Goal: Browse casually: Explore the website without a specific task or goal

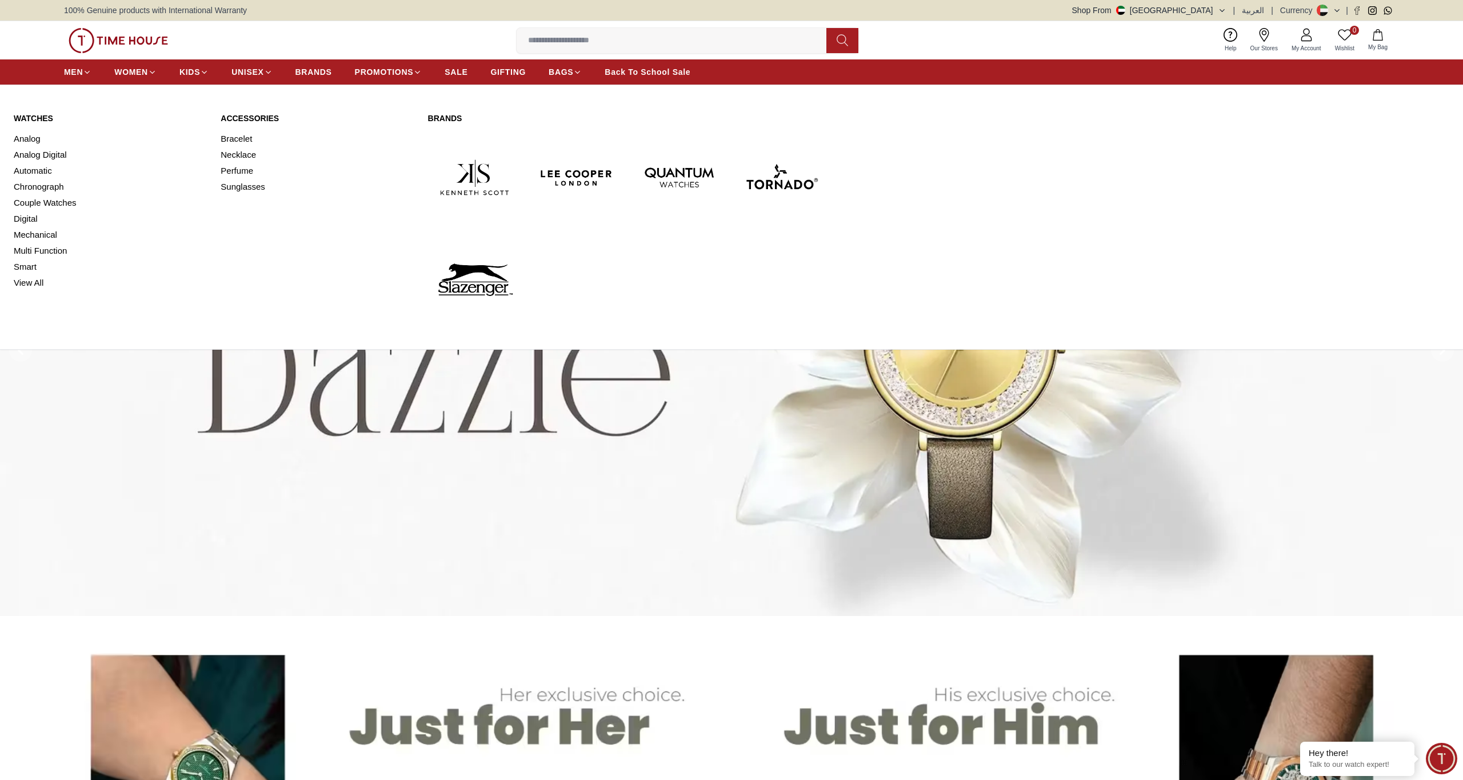
click at [36, 116] on link "Watches" at bounding box center [110, 118] width 193 height 11
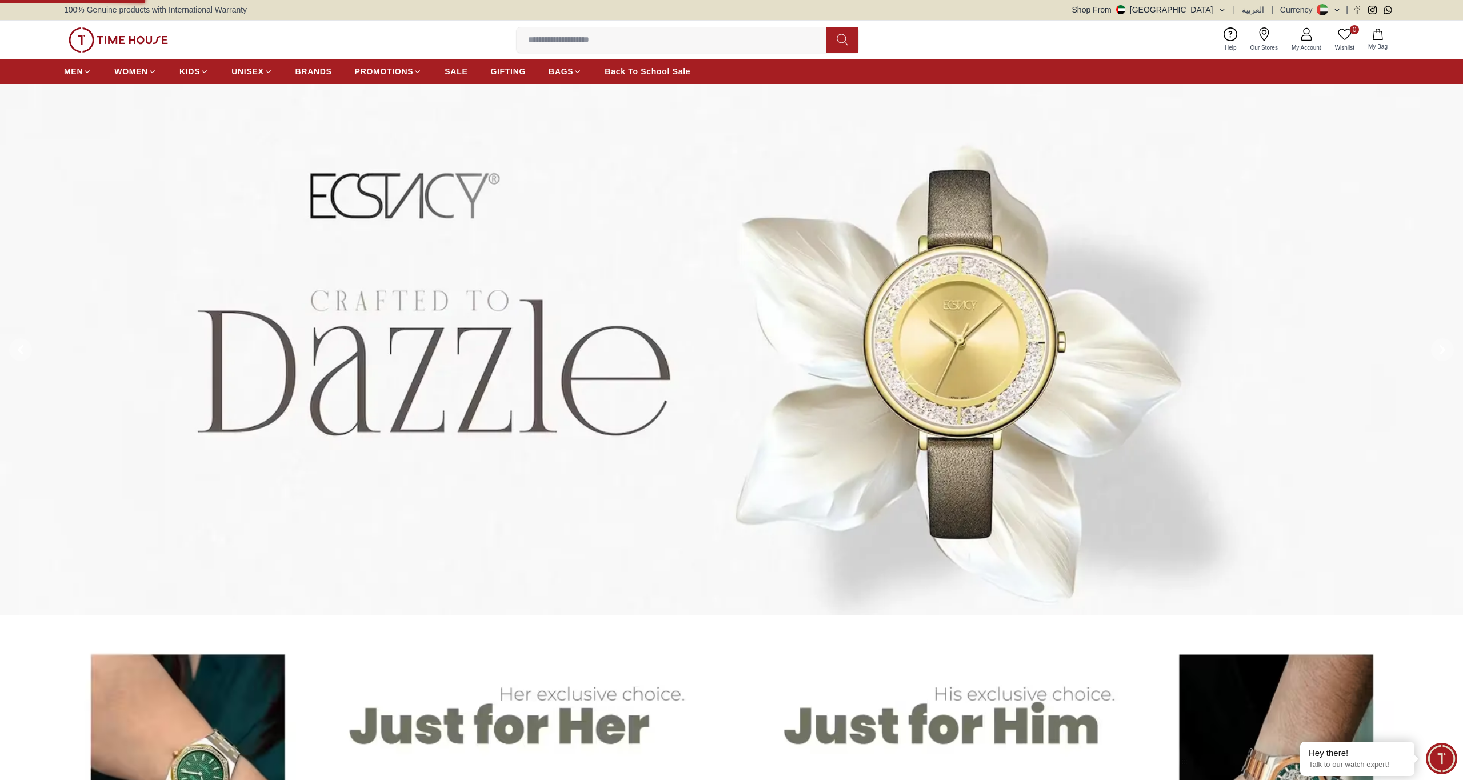
scroll to position [1, 1]
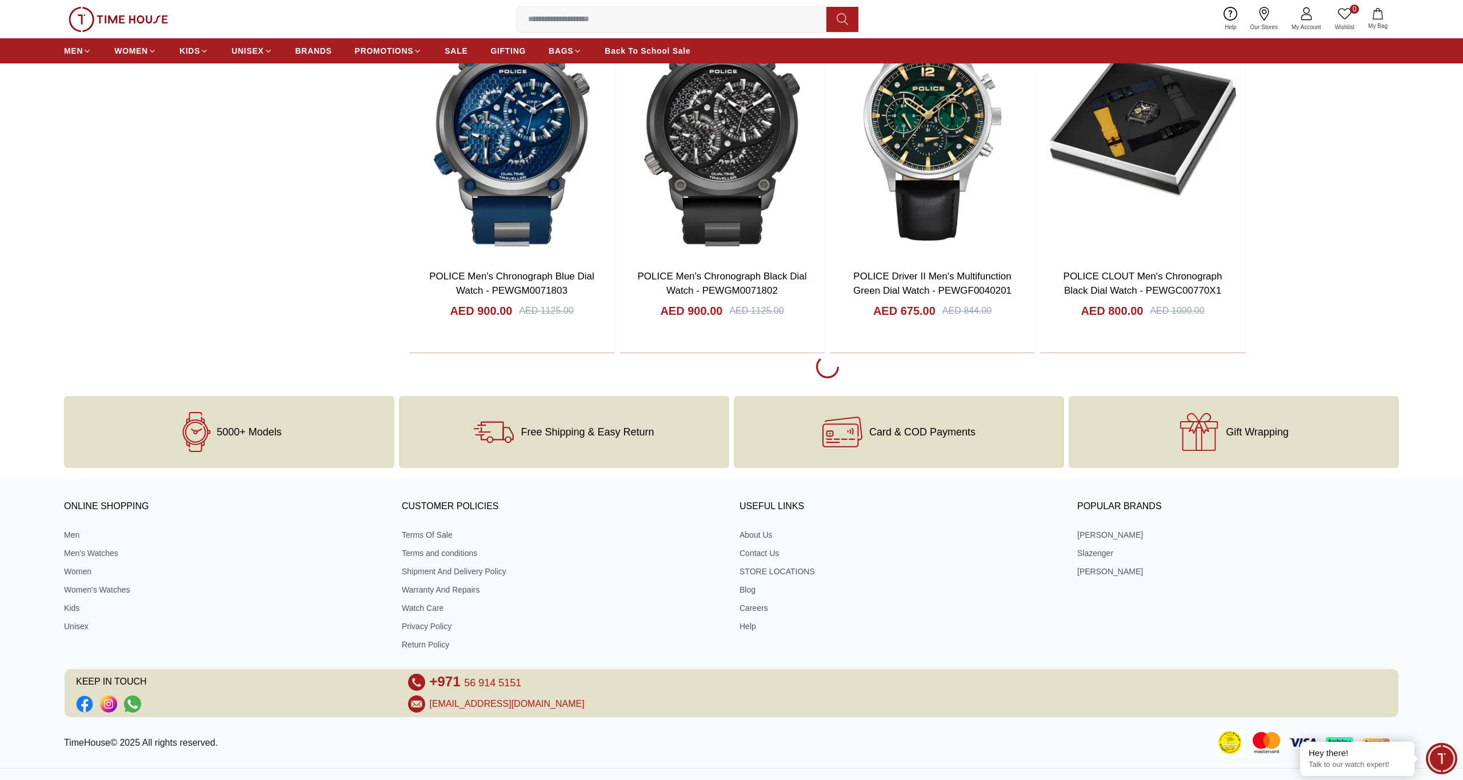
scroll to position [1630, 0]
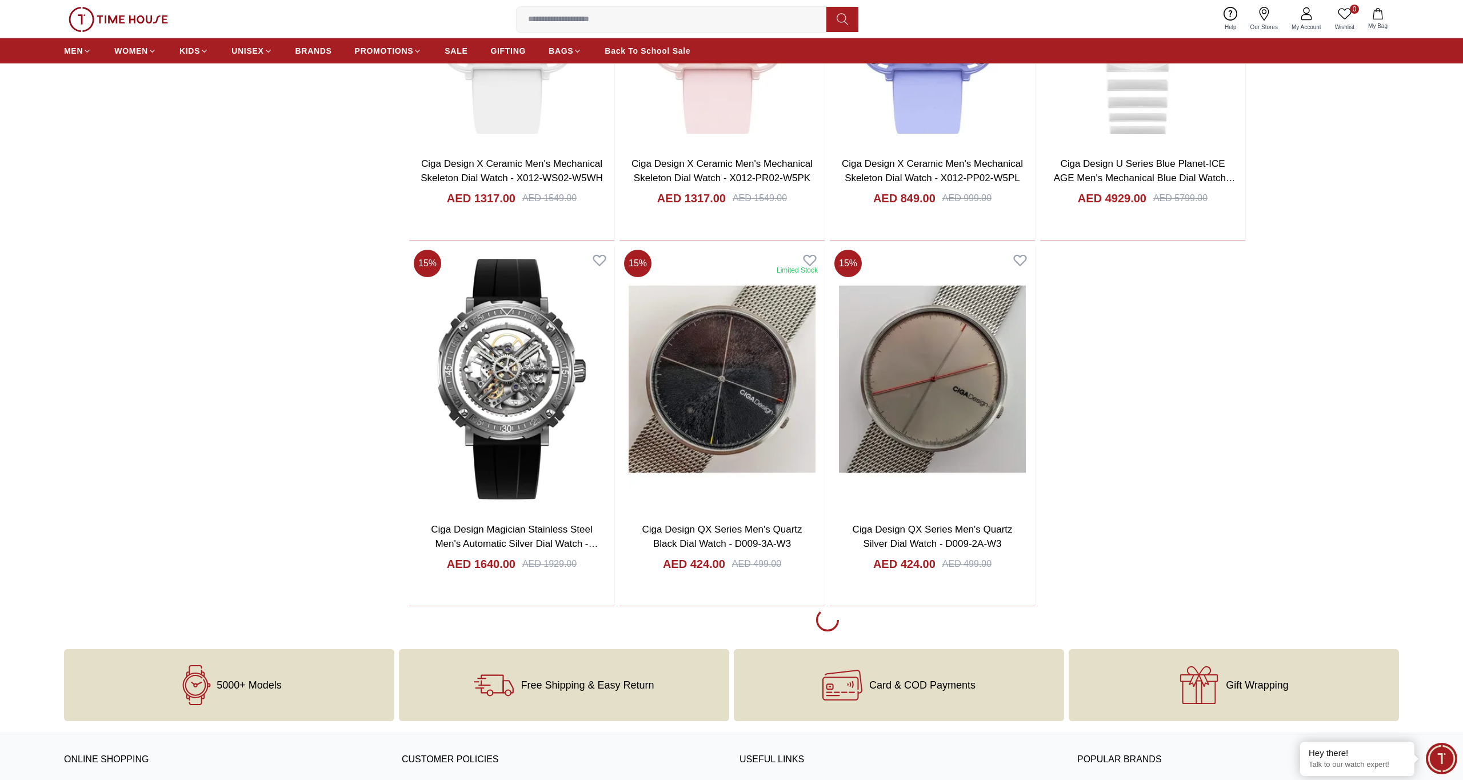
scroll to position [5030, 0]
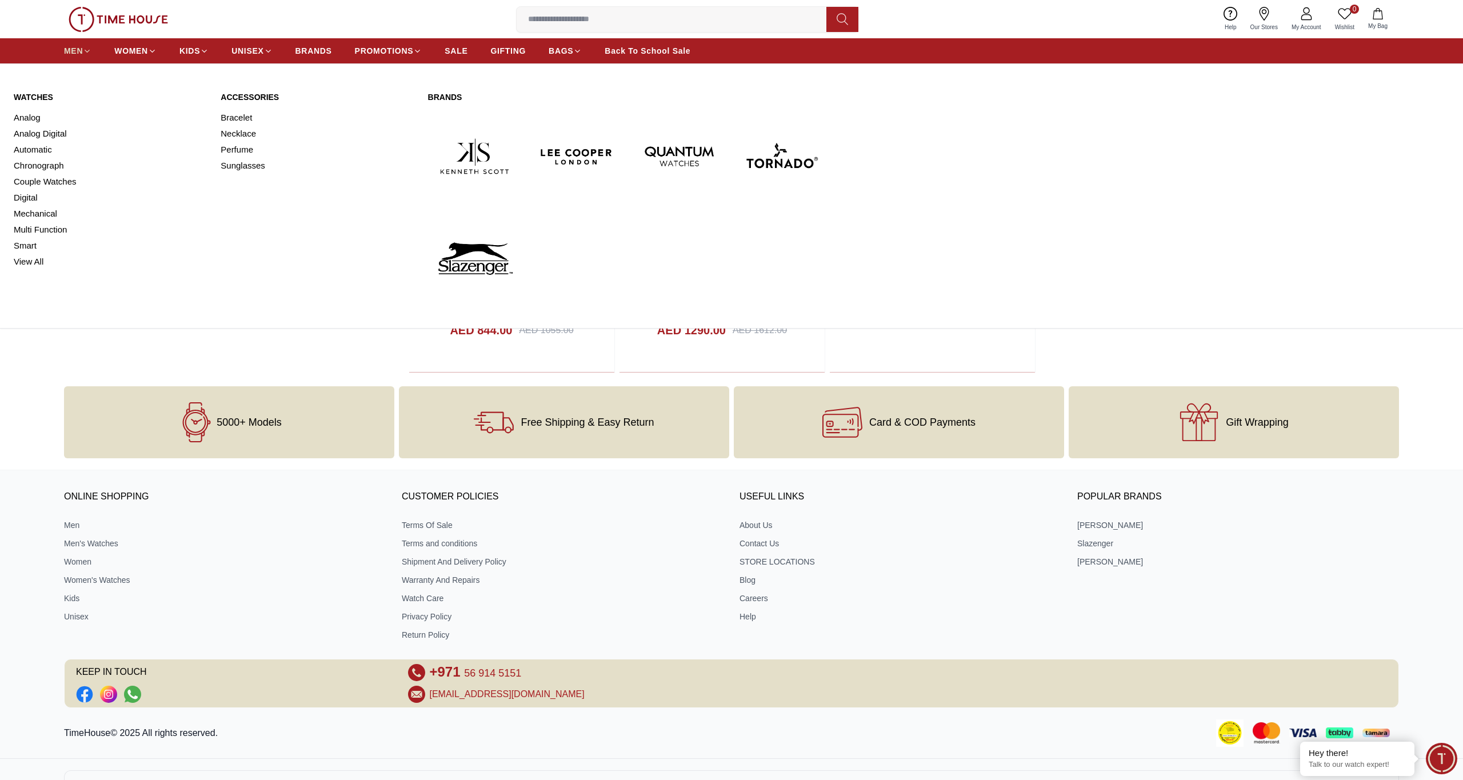
scroll to position [13994, 0]
click at [72, 49] on span "MEN" at bounding box center [73, 50] width 19 height 11
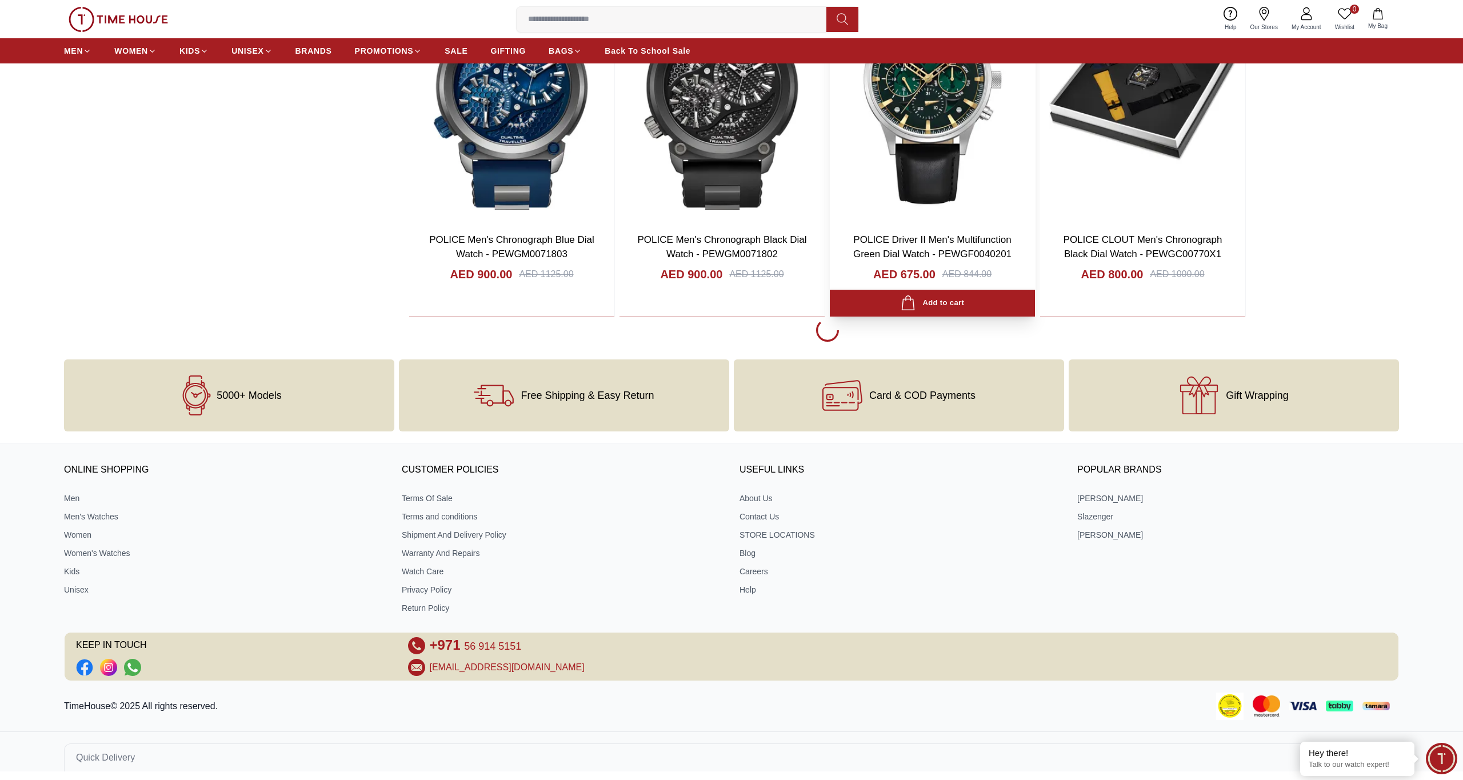
scroll to position [1674, 0]
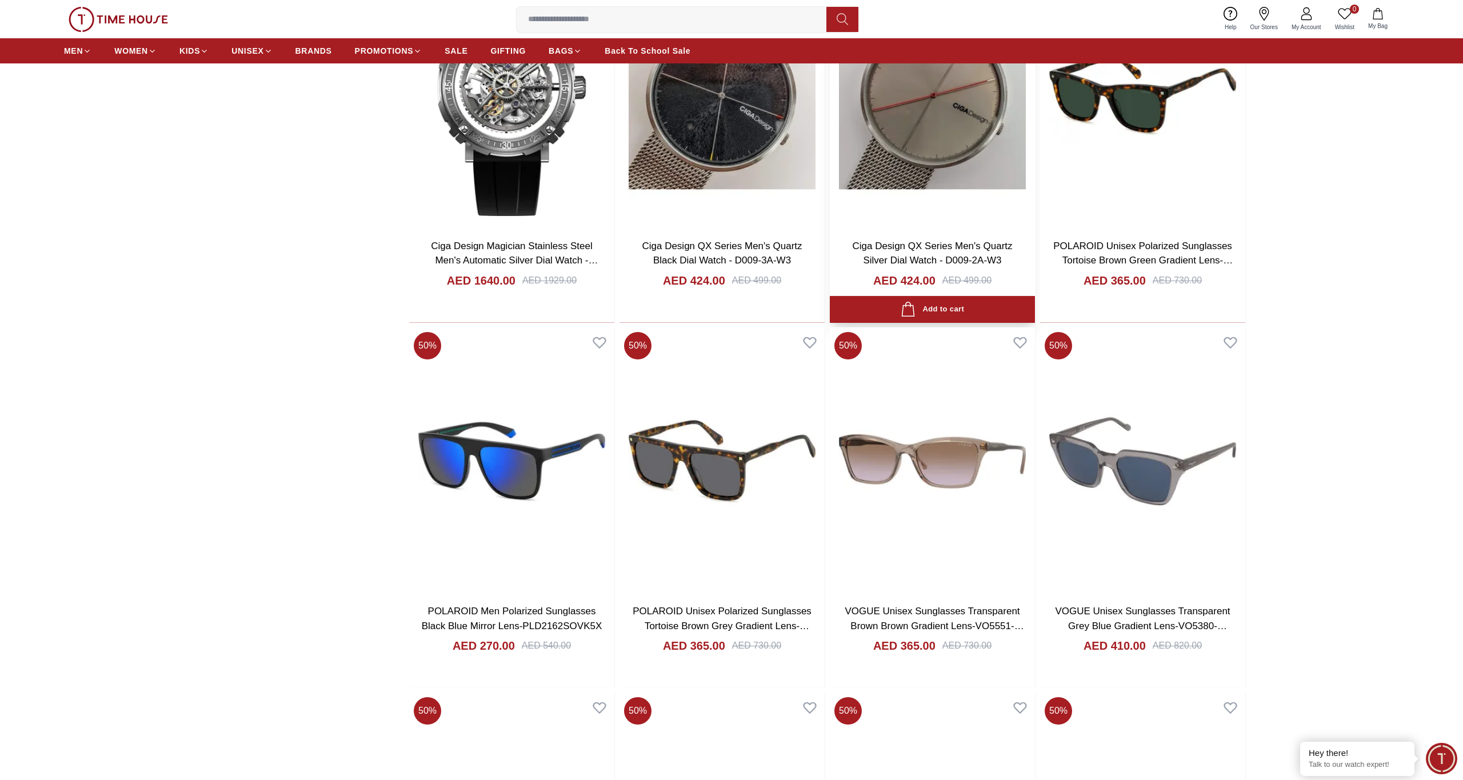
scroll to position [5313, 0]
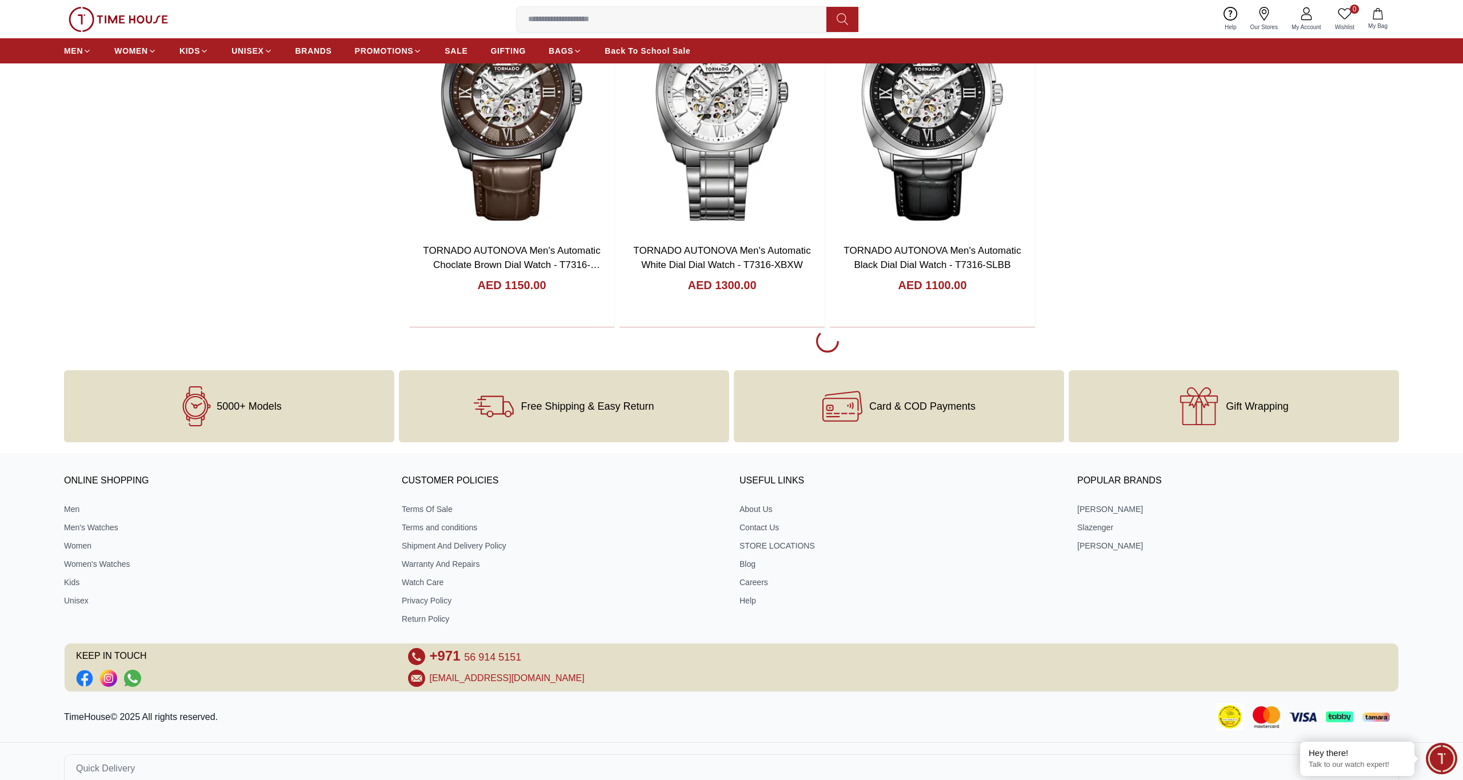
scroll to position [8962, 0]
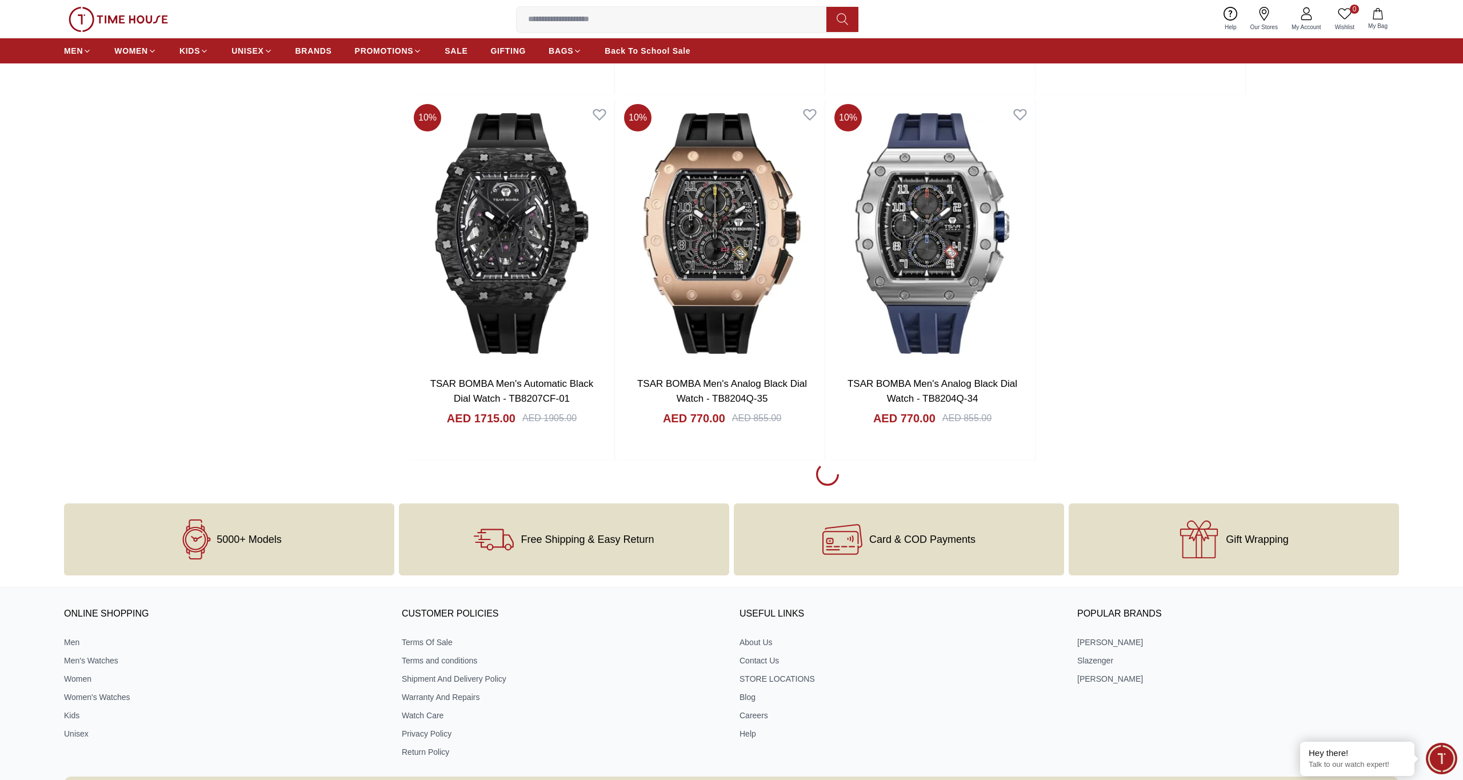
scroll to position [12493, 0]
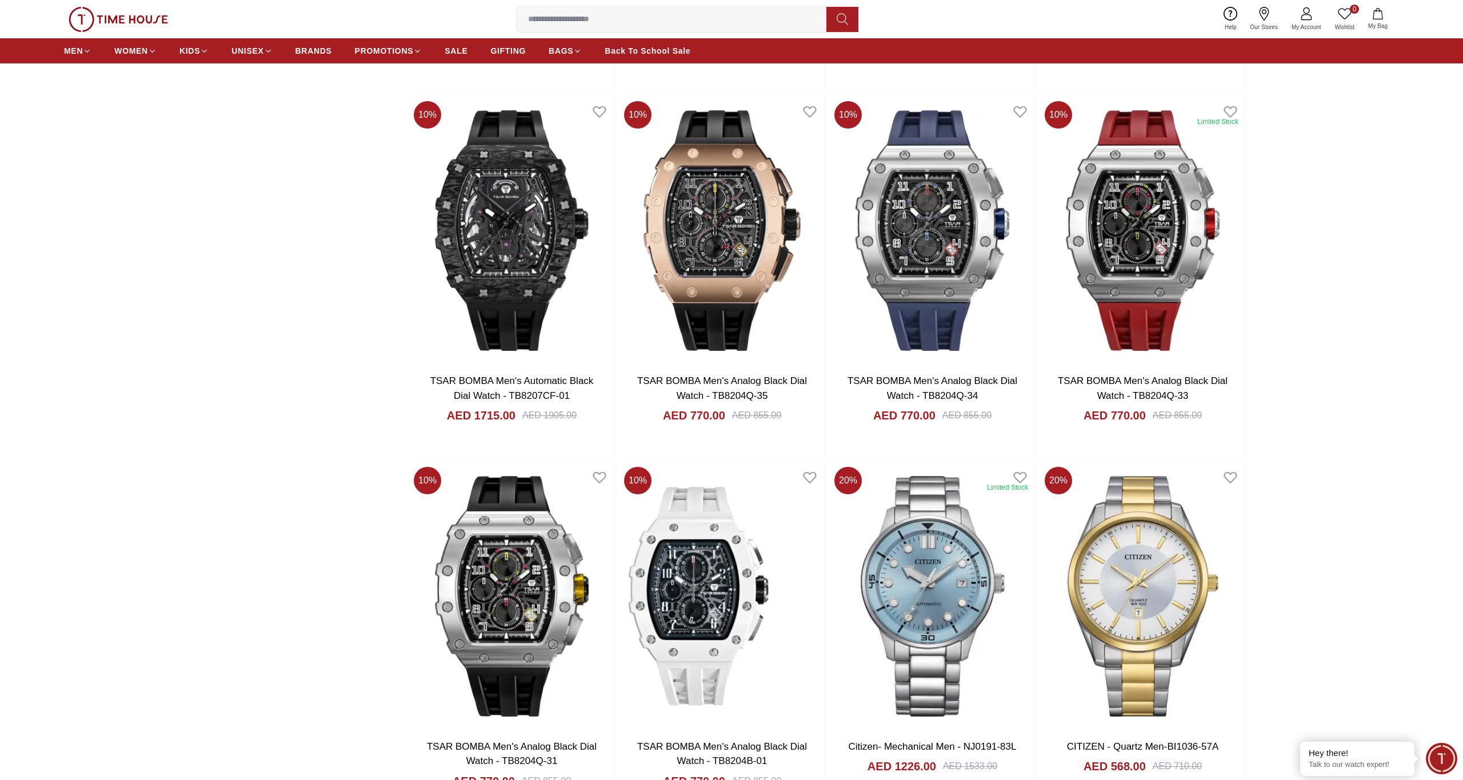
scroll to position [12846, 1]
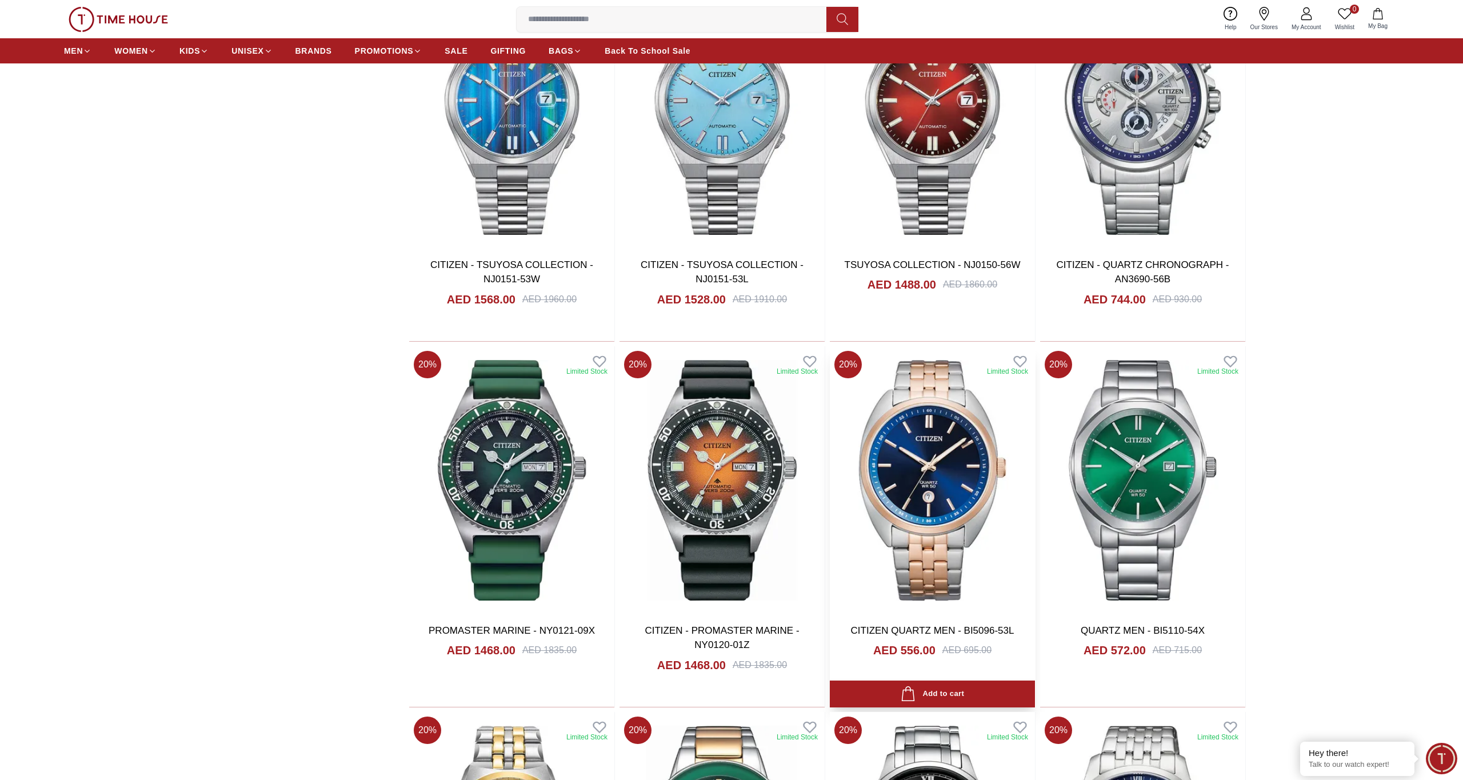
scroll to position [14601, 1]
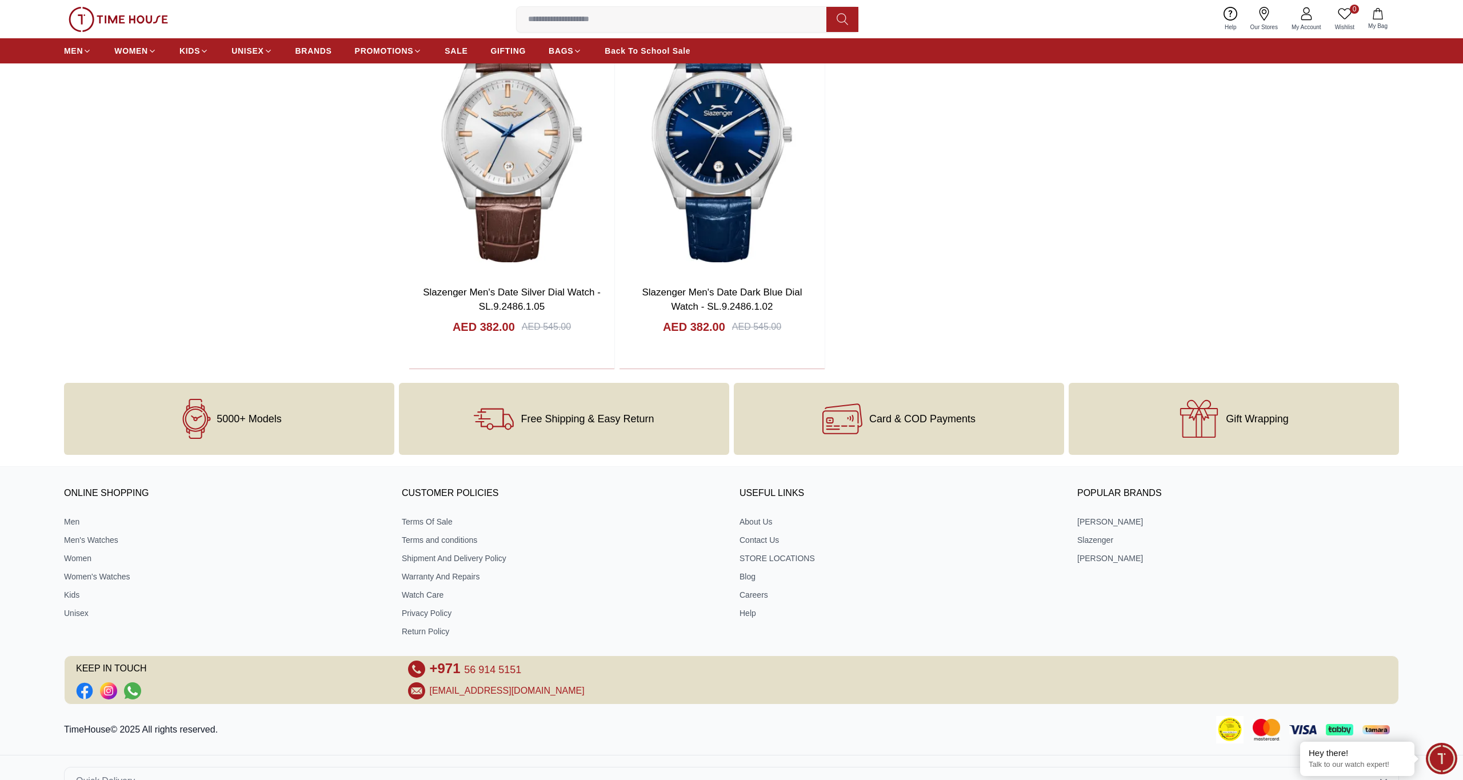
scroll to position [17655, 0]
click at [649, 59] on link "Back To School Sale" at bounding box center [648, 51] width 86 height 21
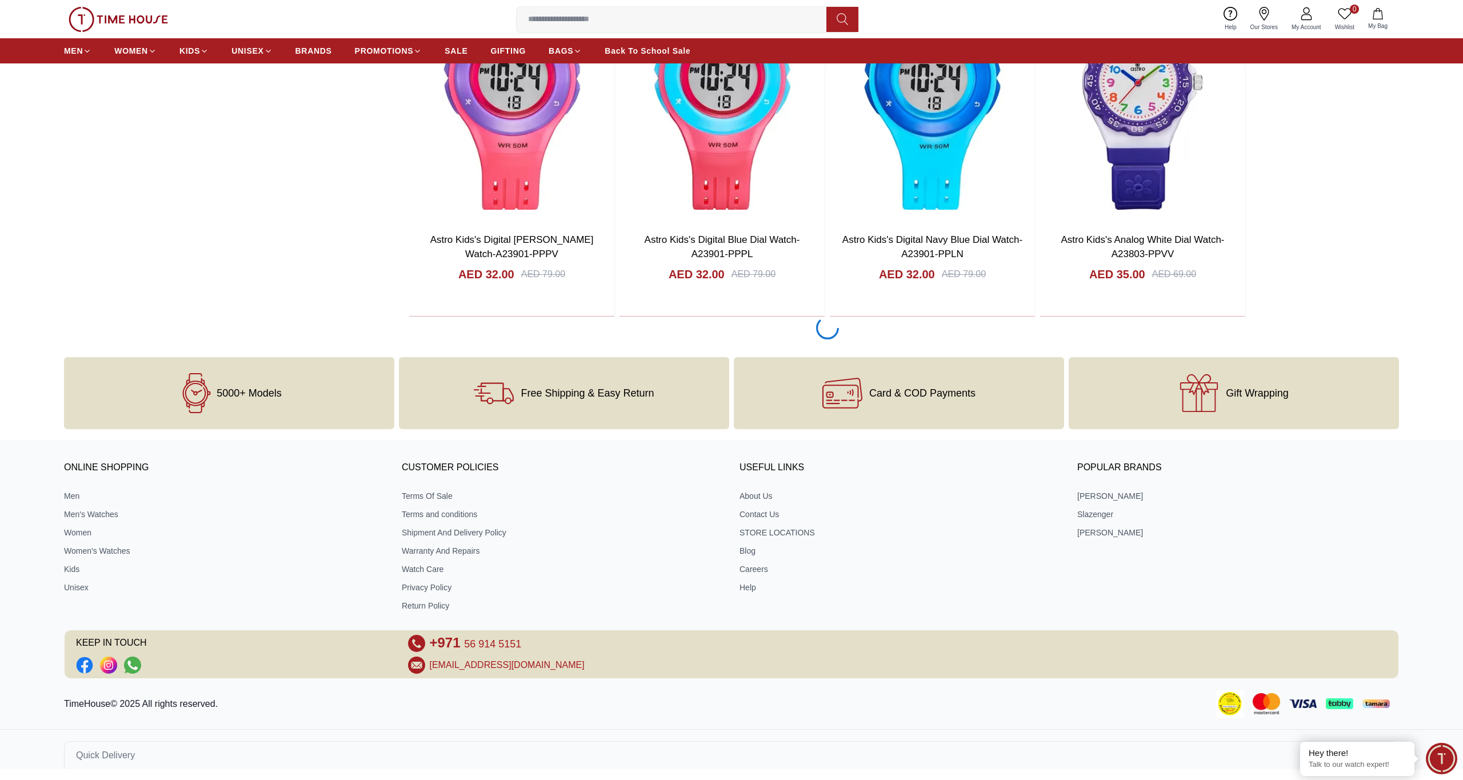
scroll to position [1672, 0]
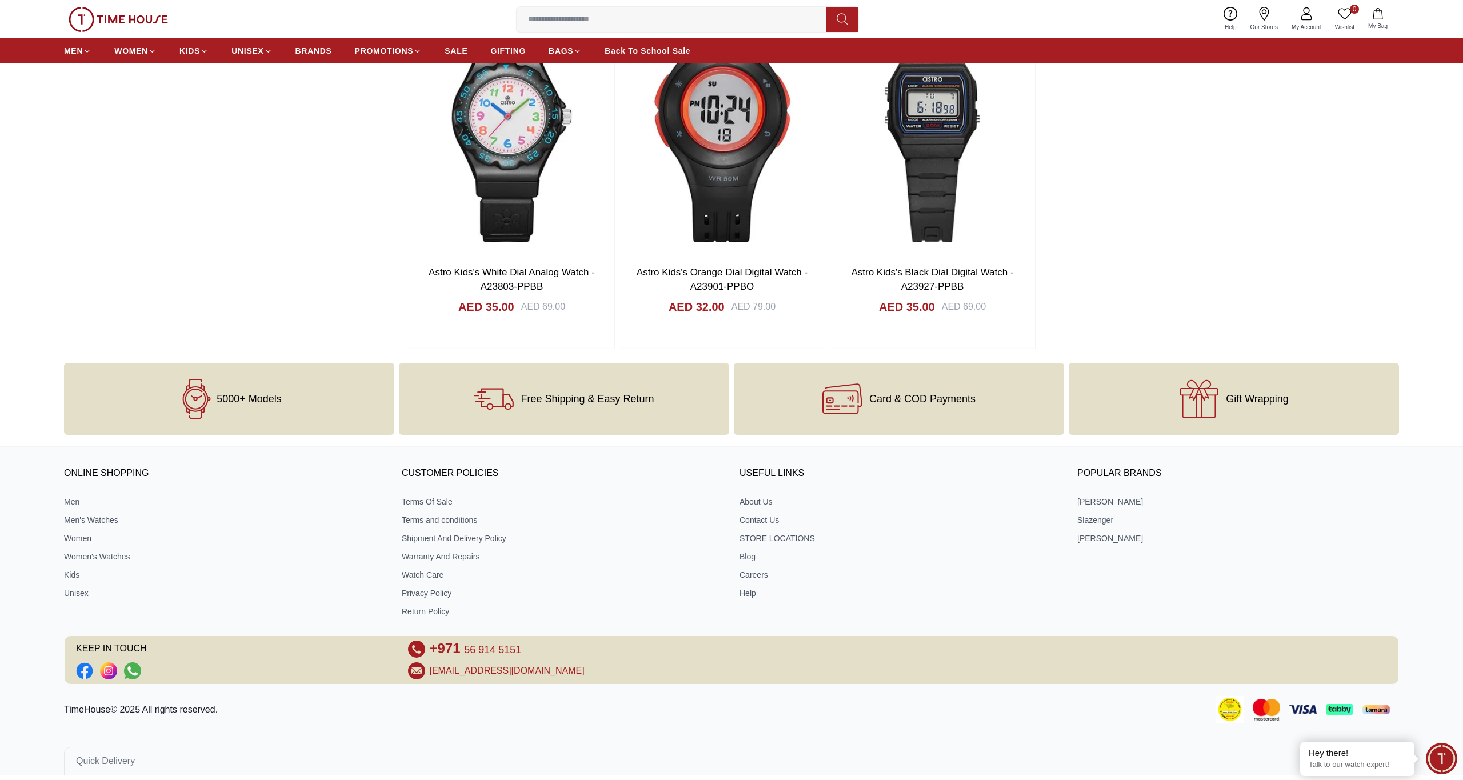
scroll to position [4201, 0]
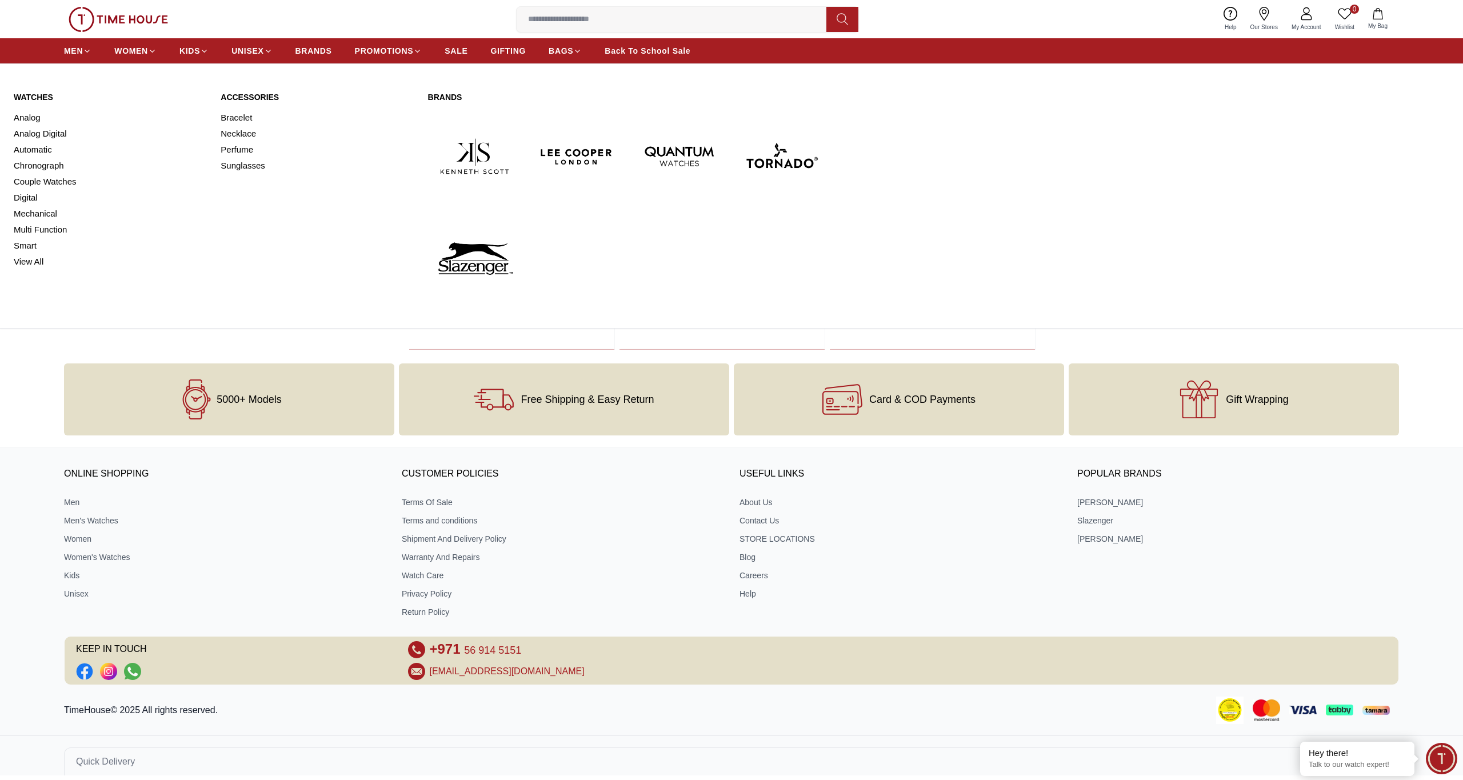
click at [34, 96] on link "Watches" at bounding box center [110, 96] width 193 height 11
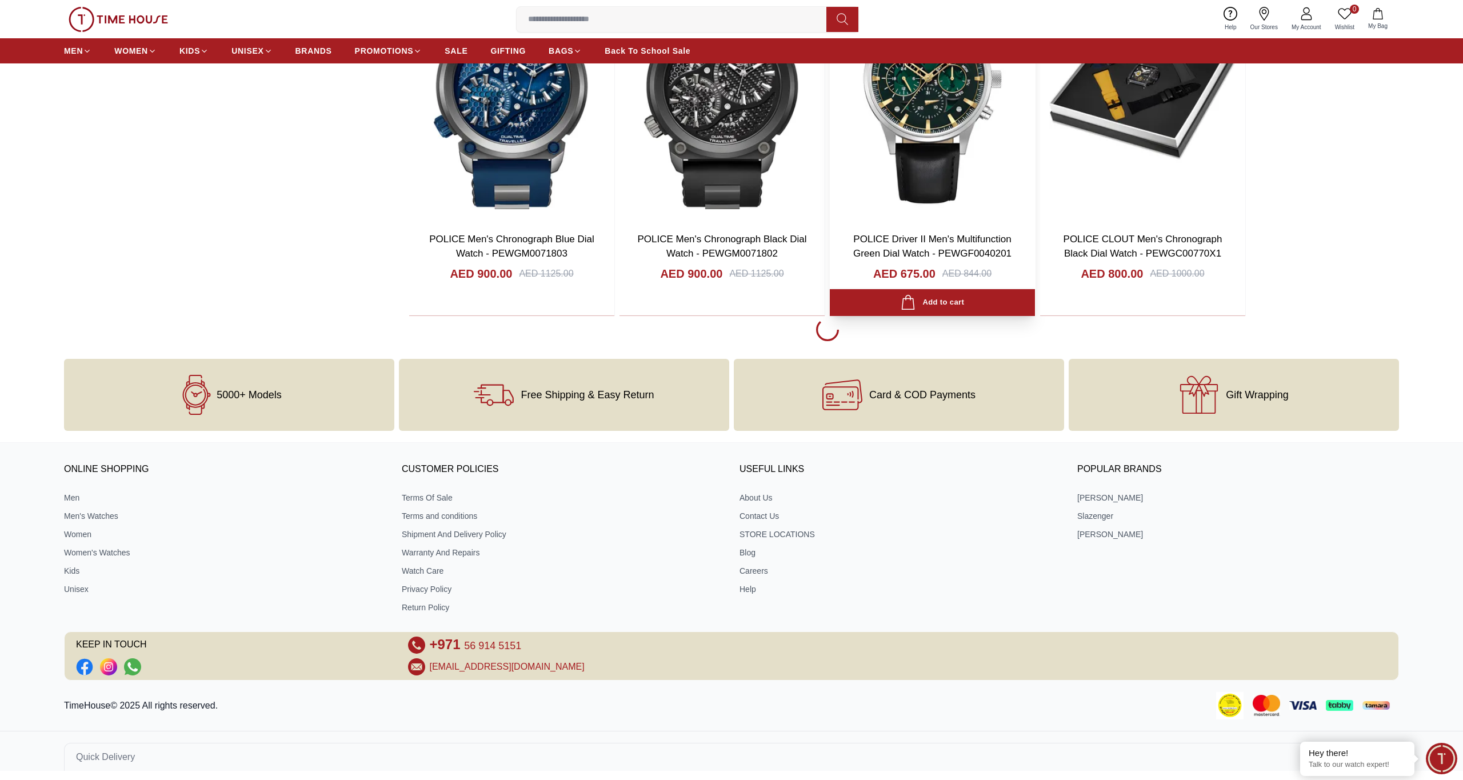
scroll to position [1674, 0]
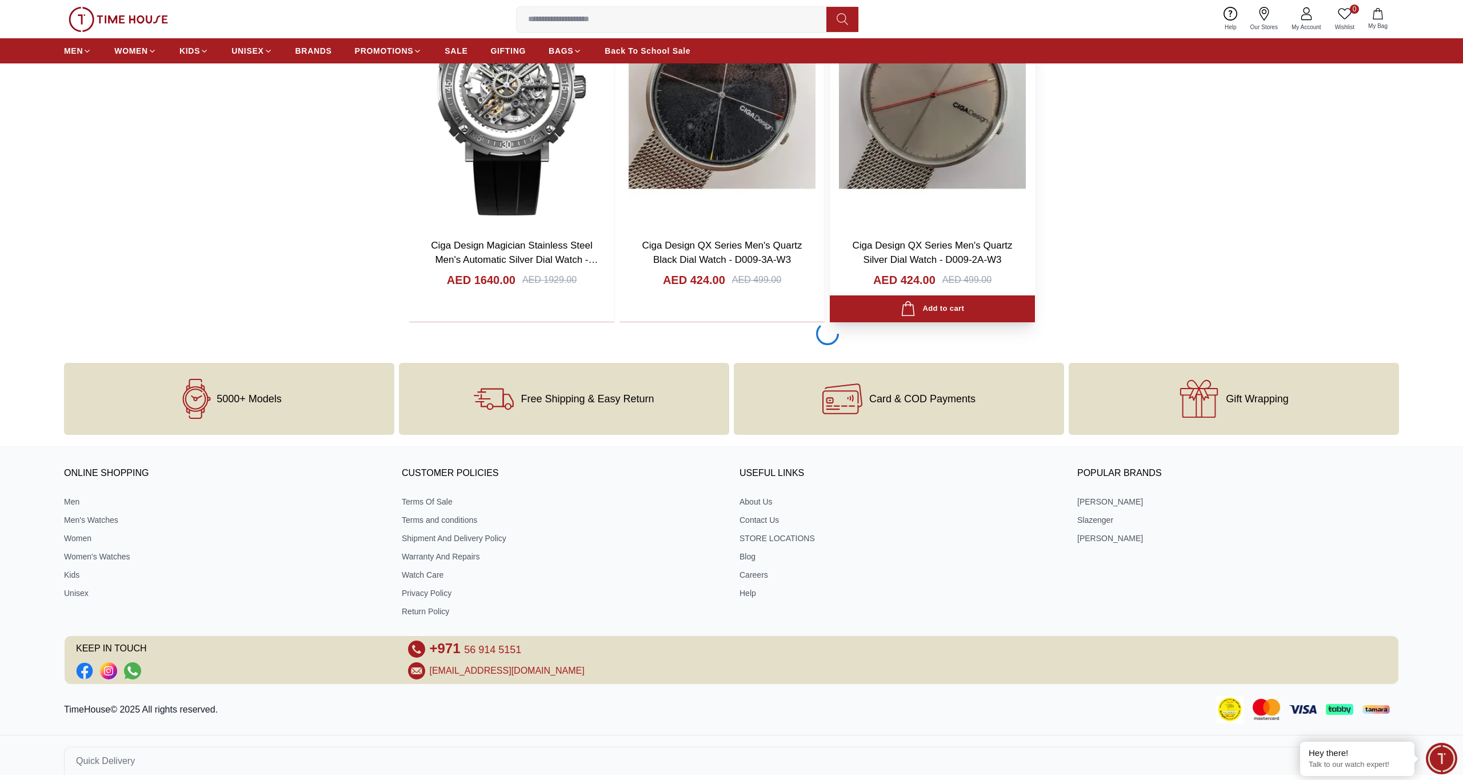
scroll to position [5311, 0]
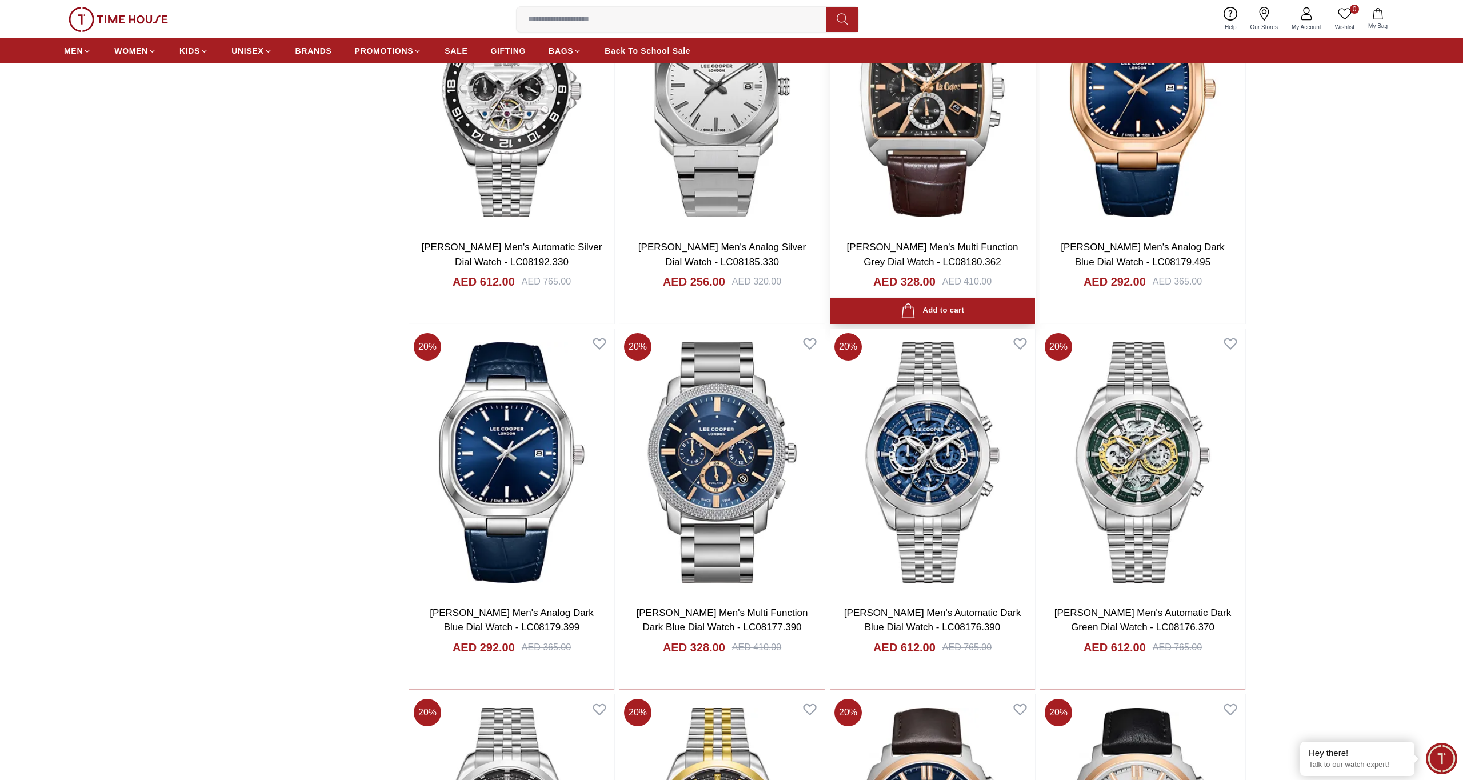
scroll to position [7139, 0]
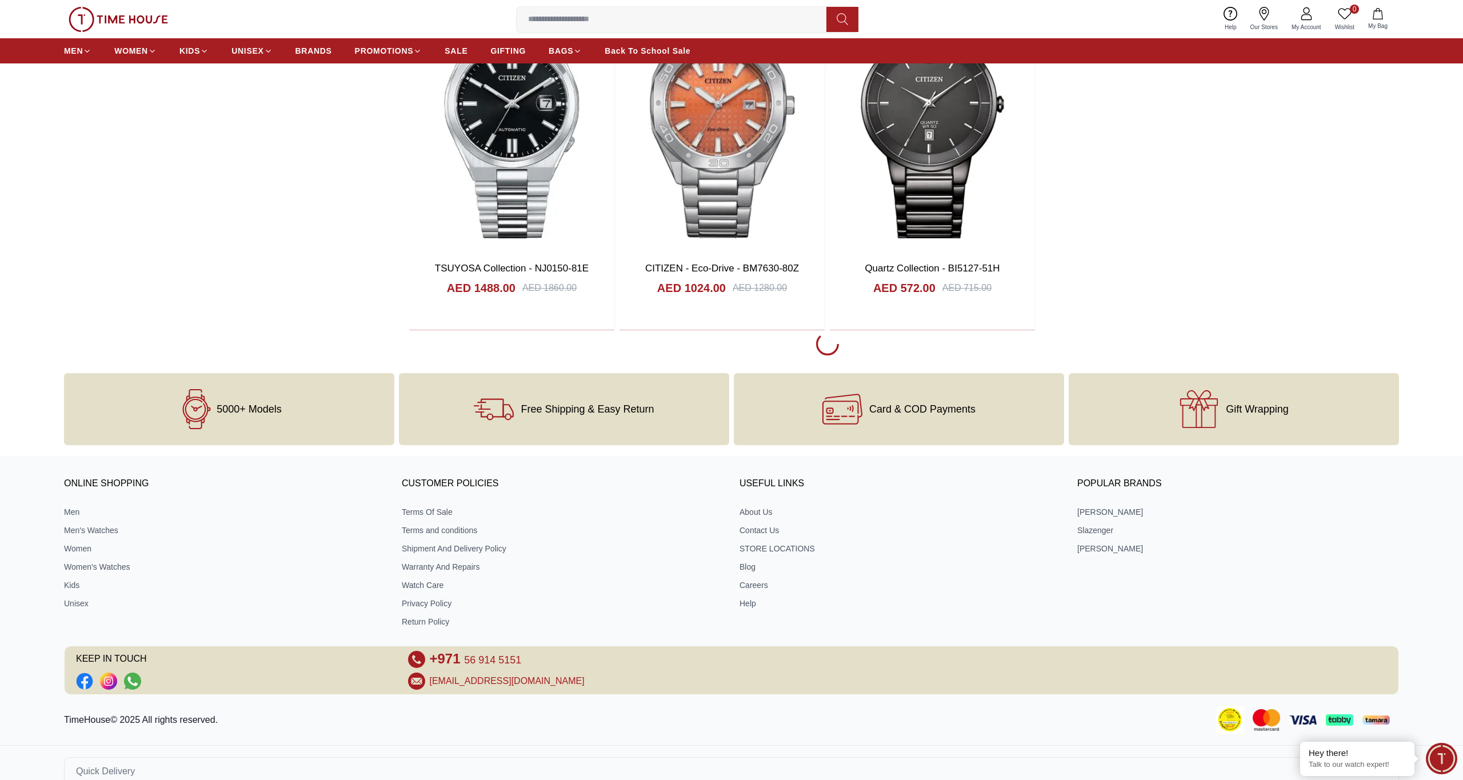
scroll to position [10773, 0]
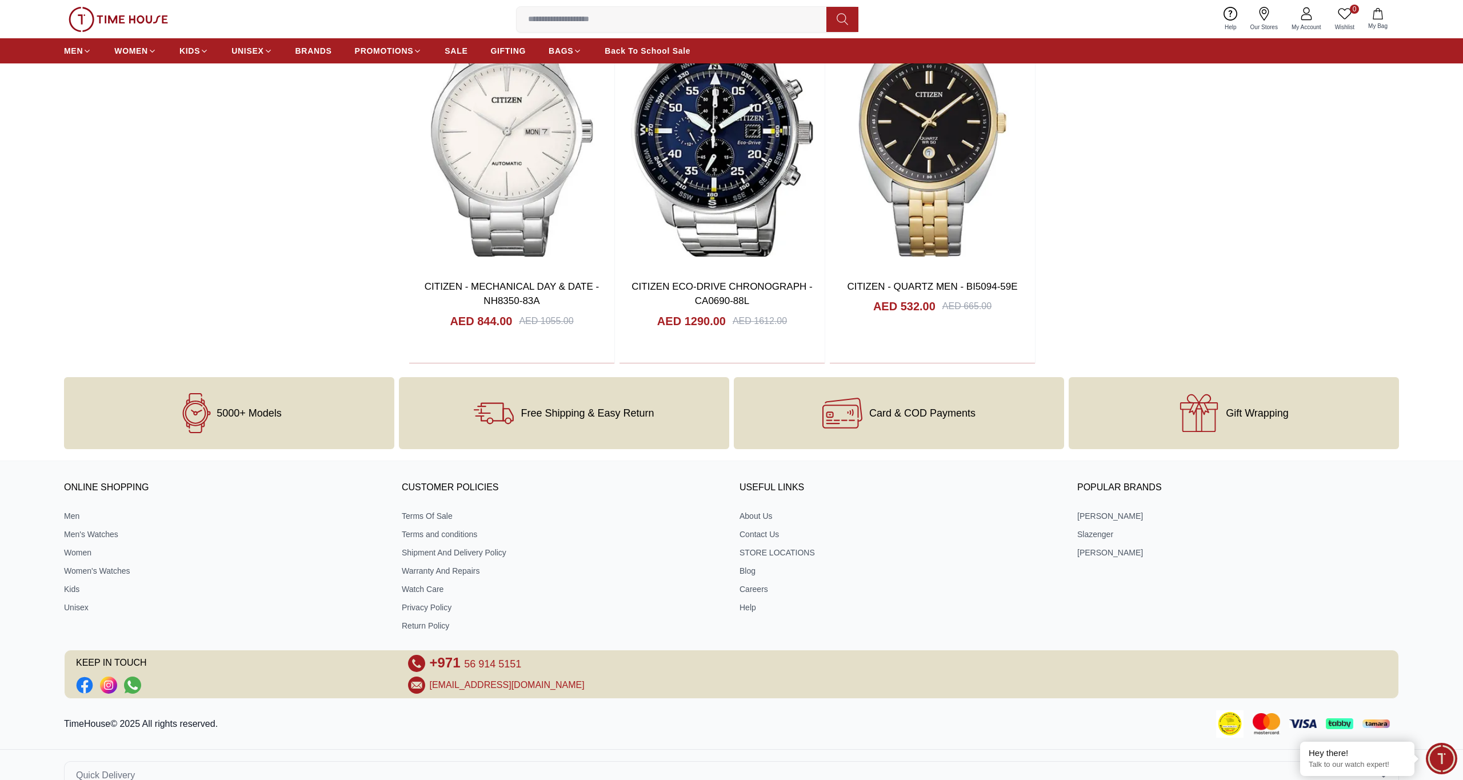
scroll to position [14004, 0]
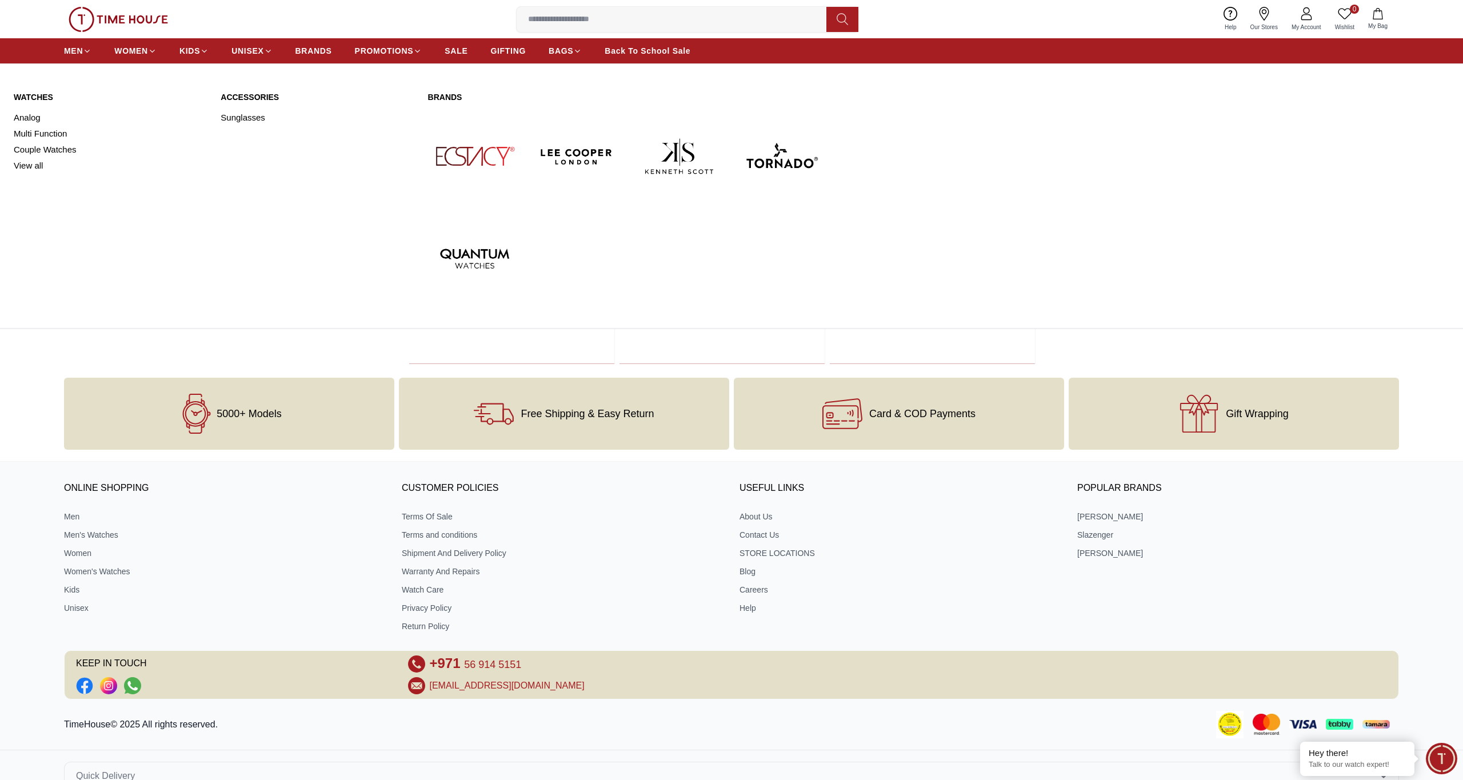
click at [33, 100] on link "Watches" at bounding box center [110, 96] width 193 height 11
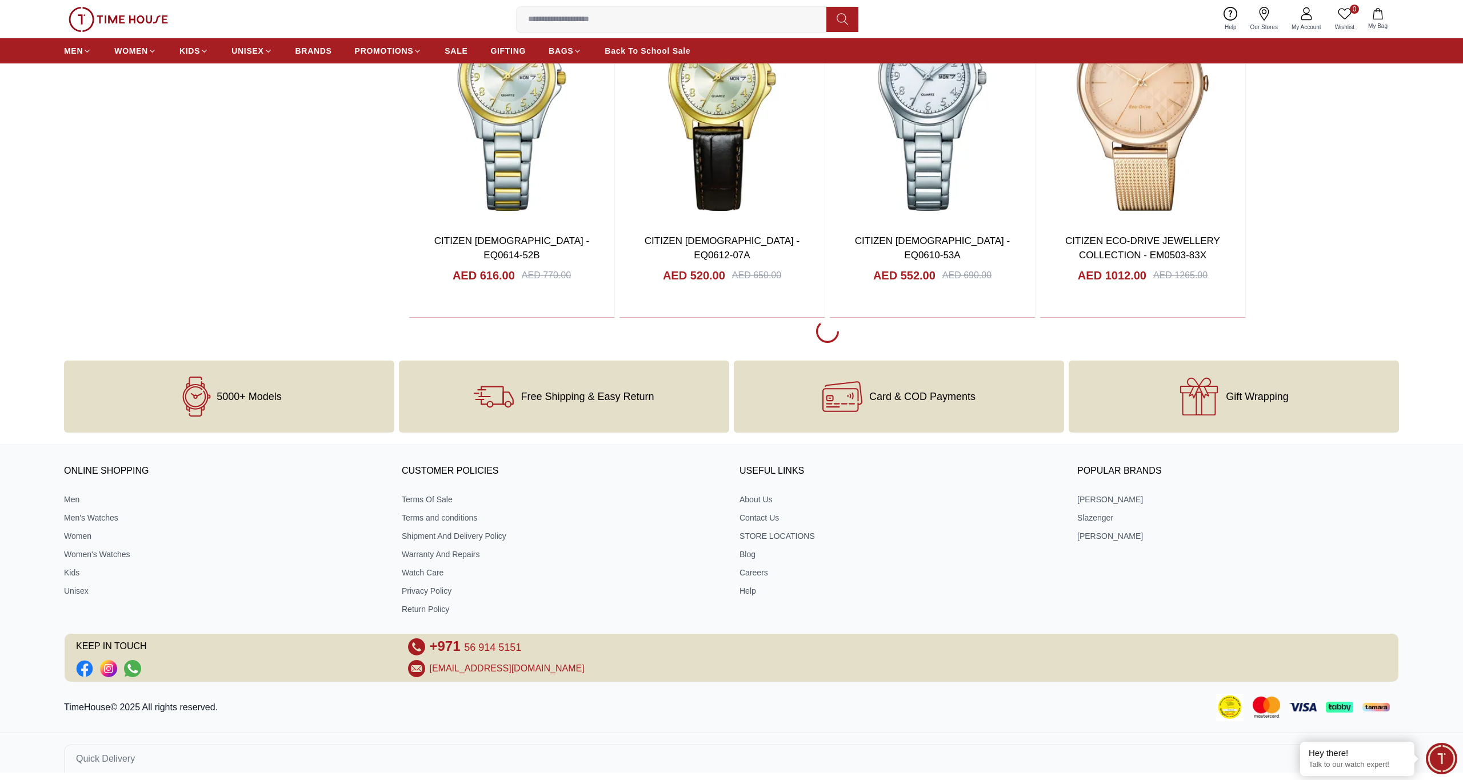
scroll to position [1674, 0]
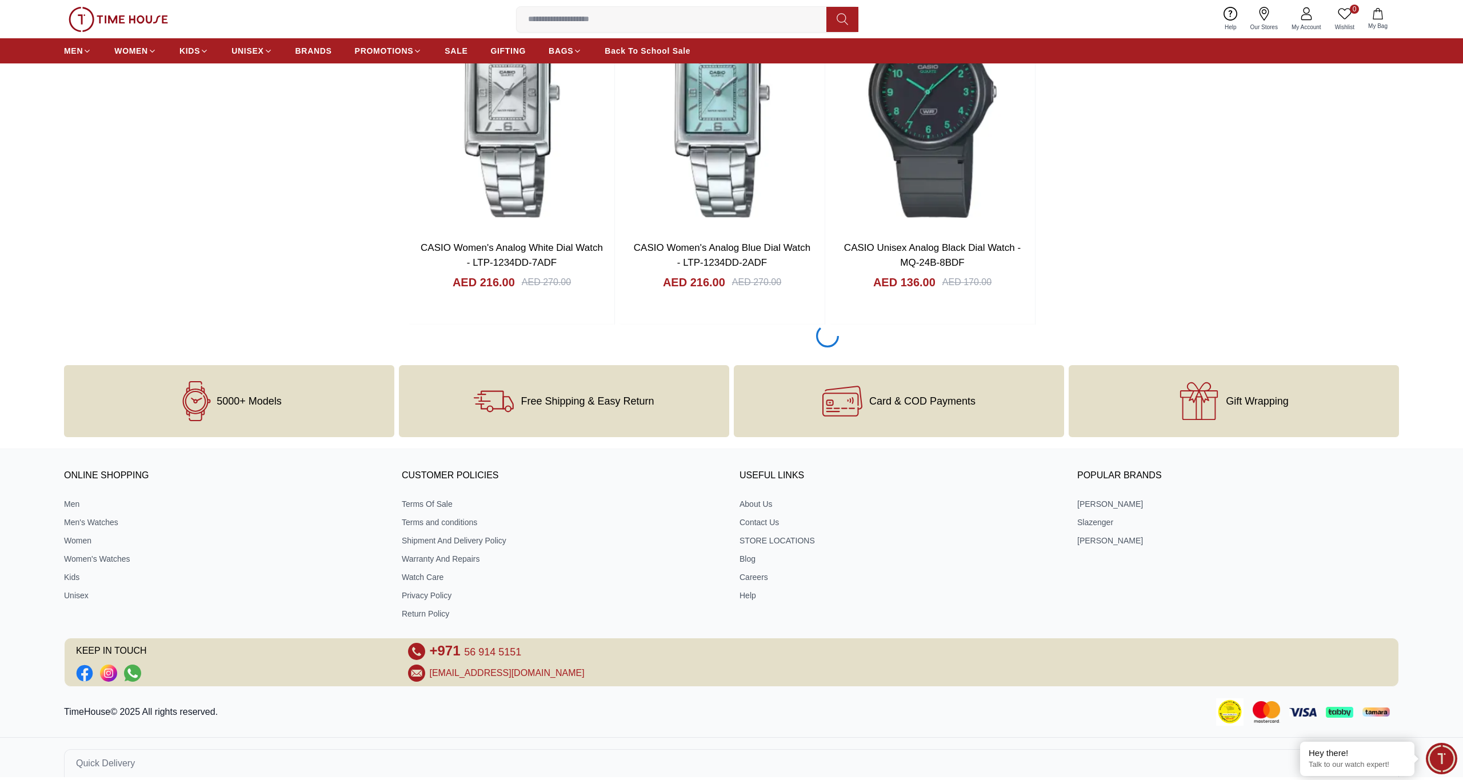
scroll to position [7137, 0]
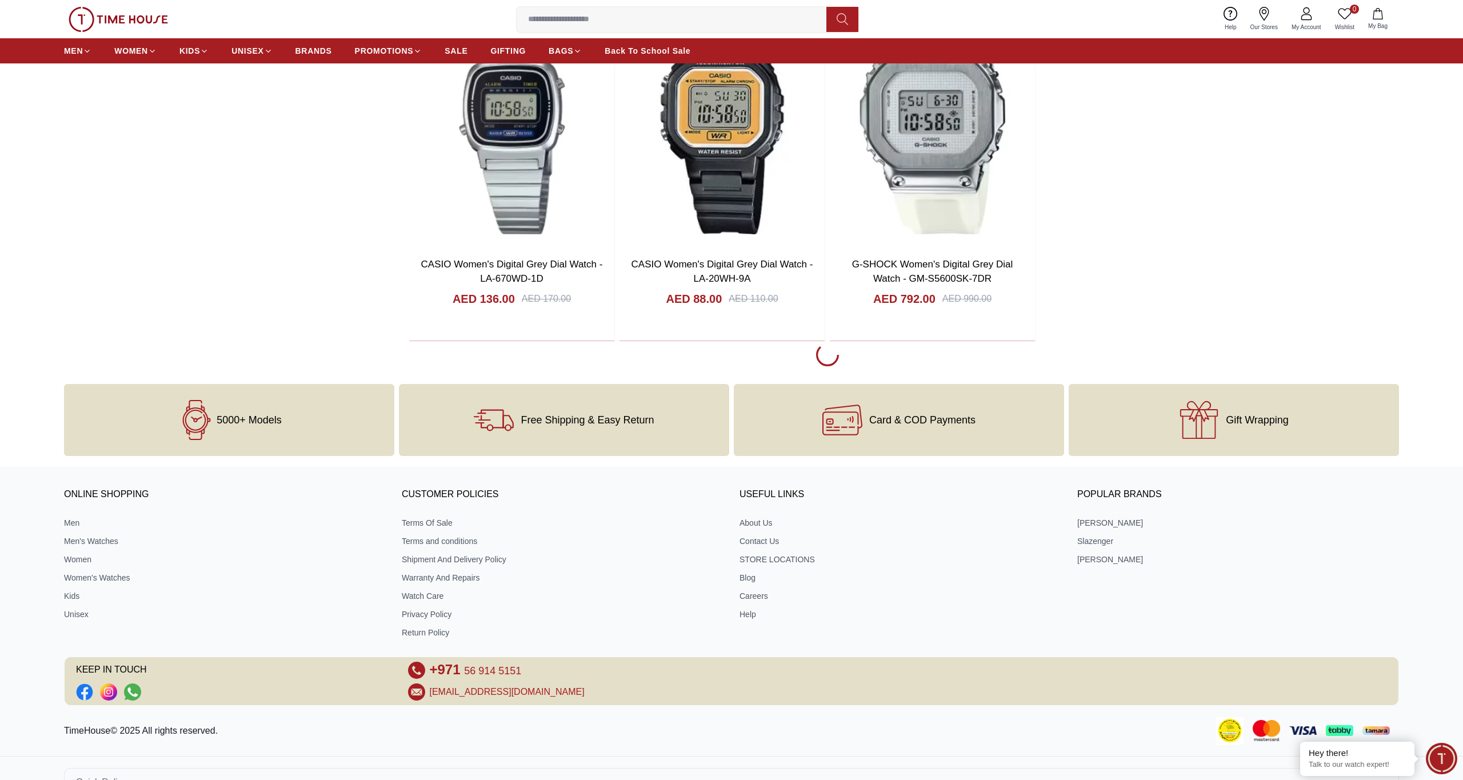
scroll to position [16264, 0]
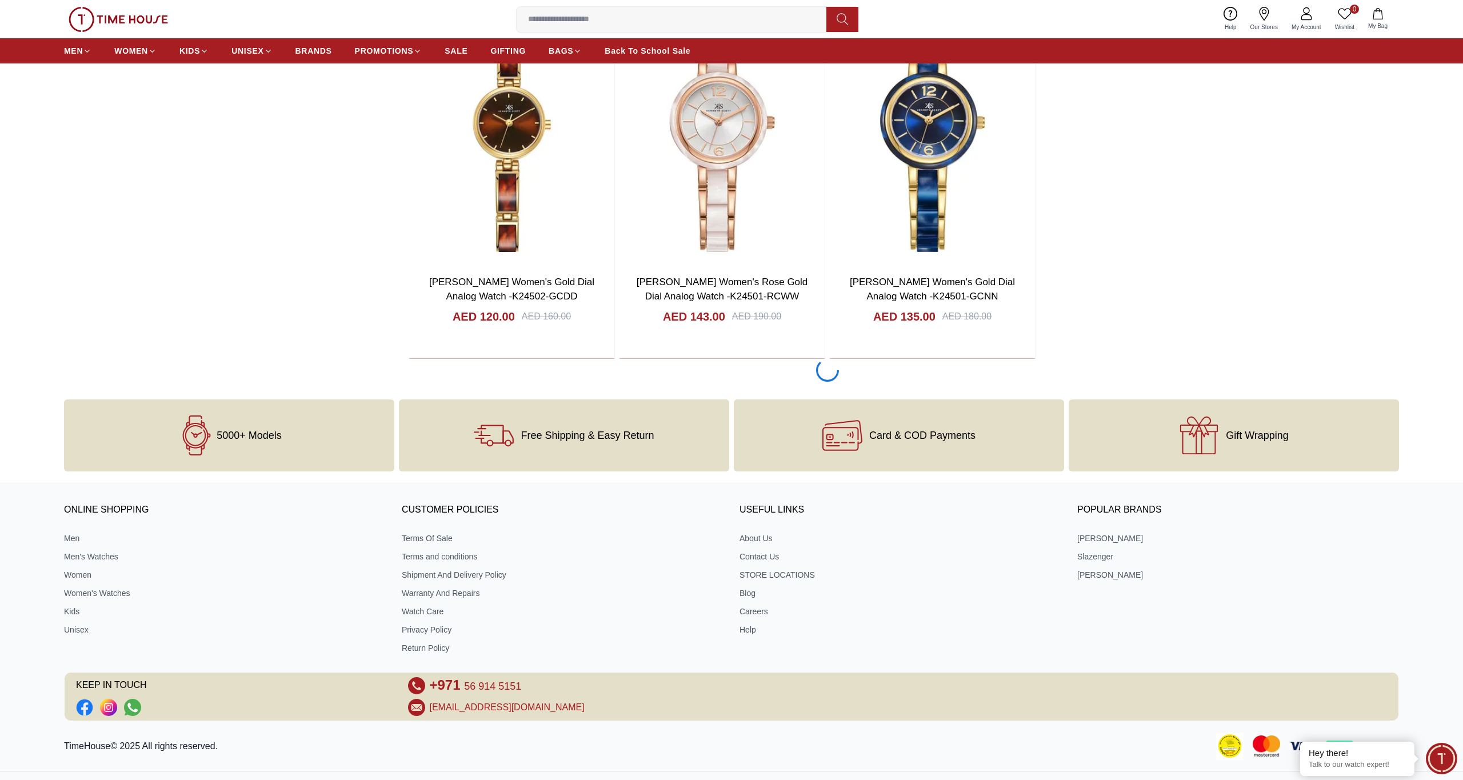
scroll to position [29029, 0]
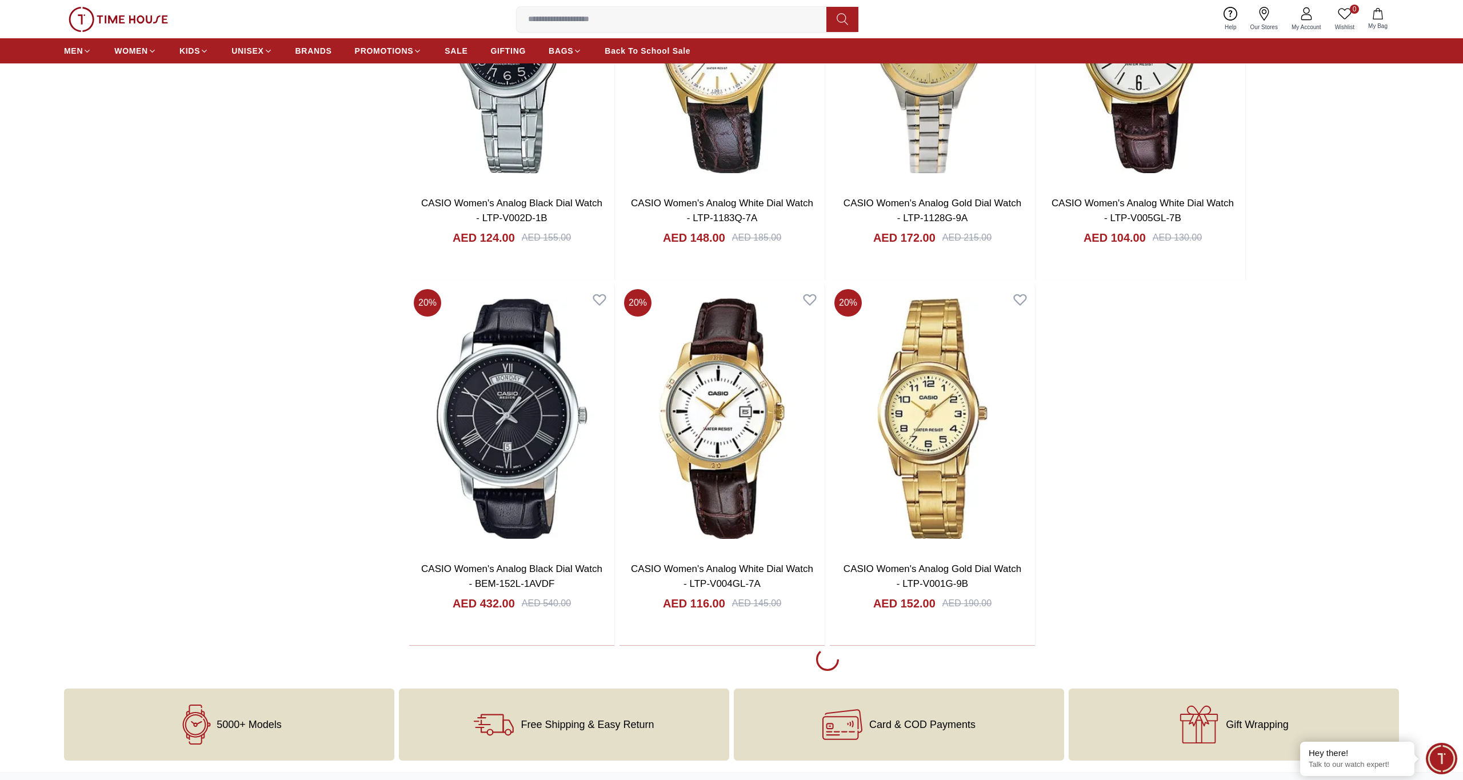
scroll to position [32403, 0]
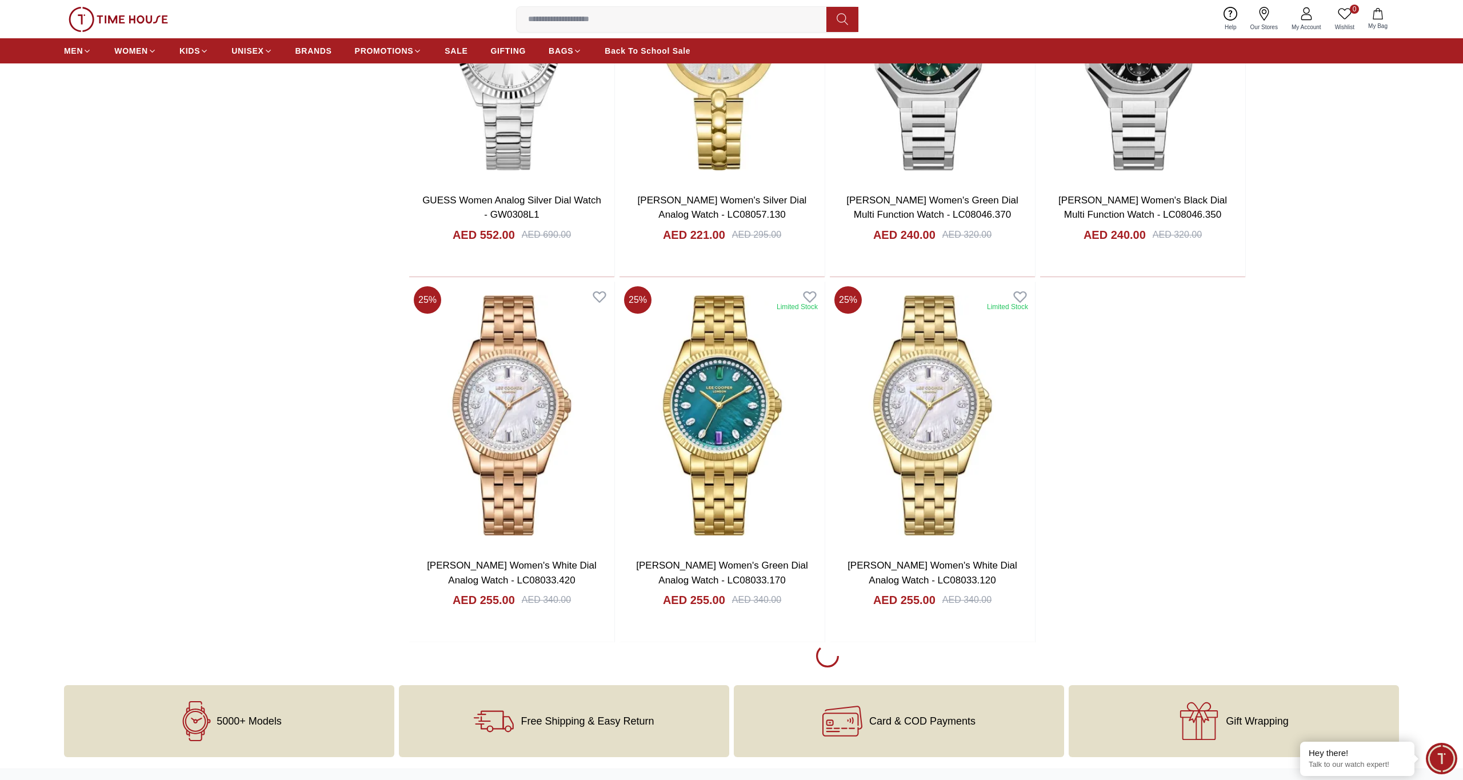
scroll to position [36062, 0]
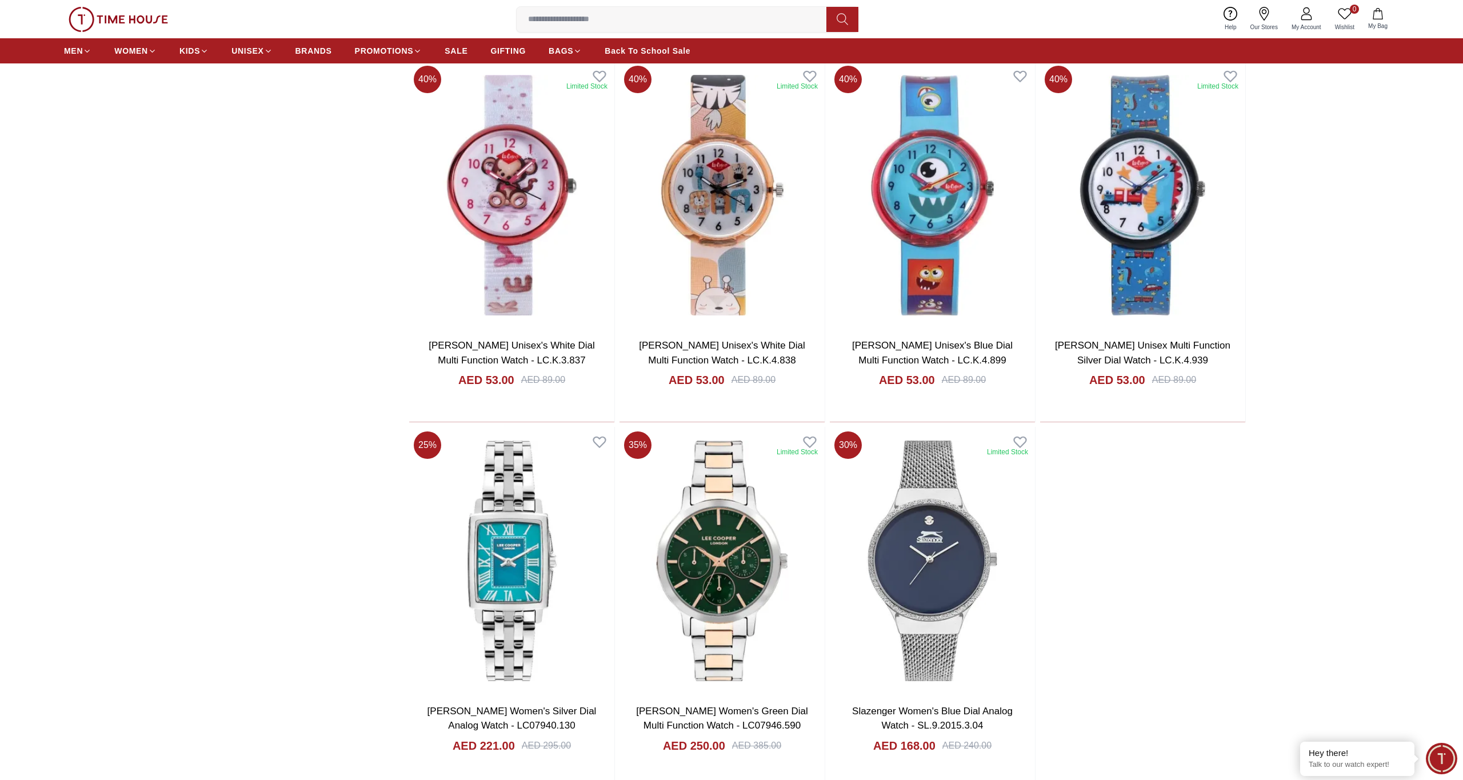
scroll to position [39906, 0]
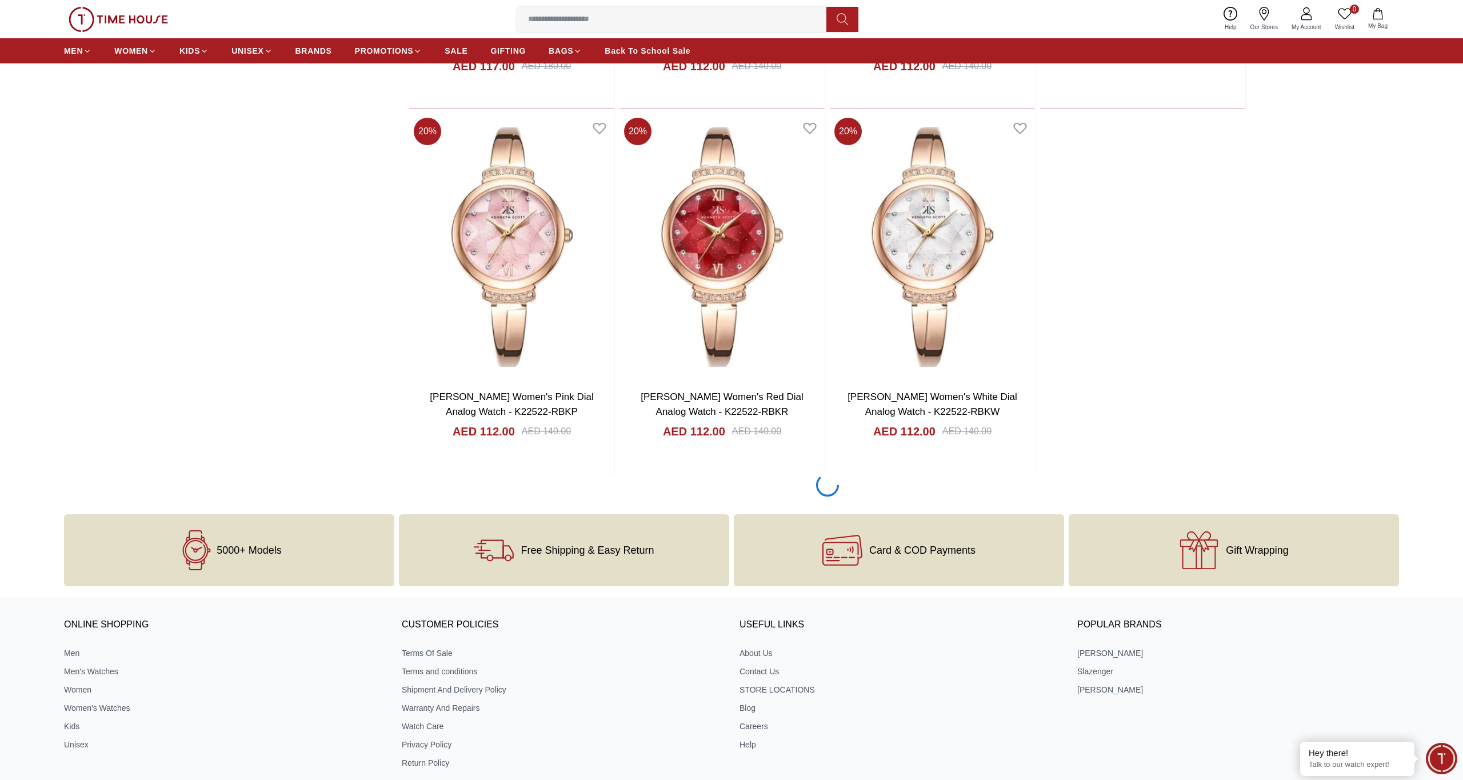
scroll to position [41715, 0]
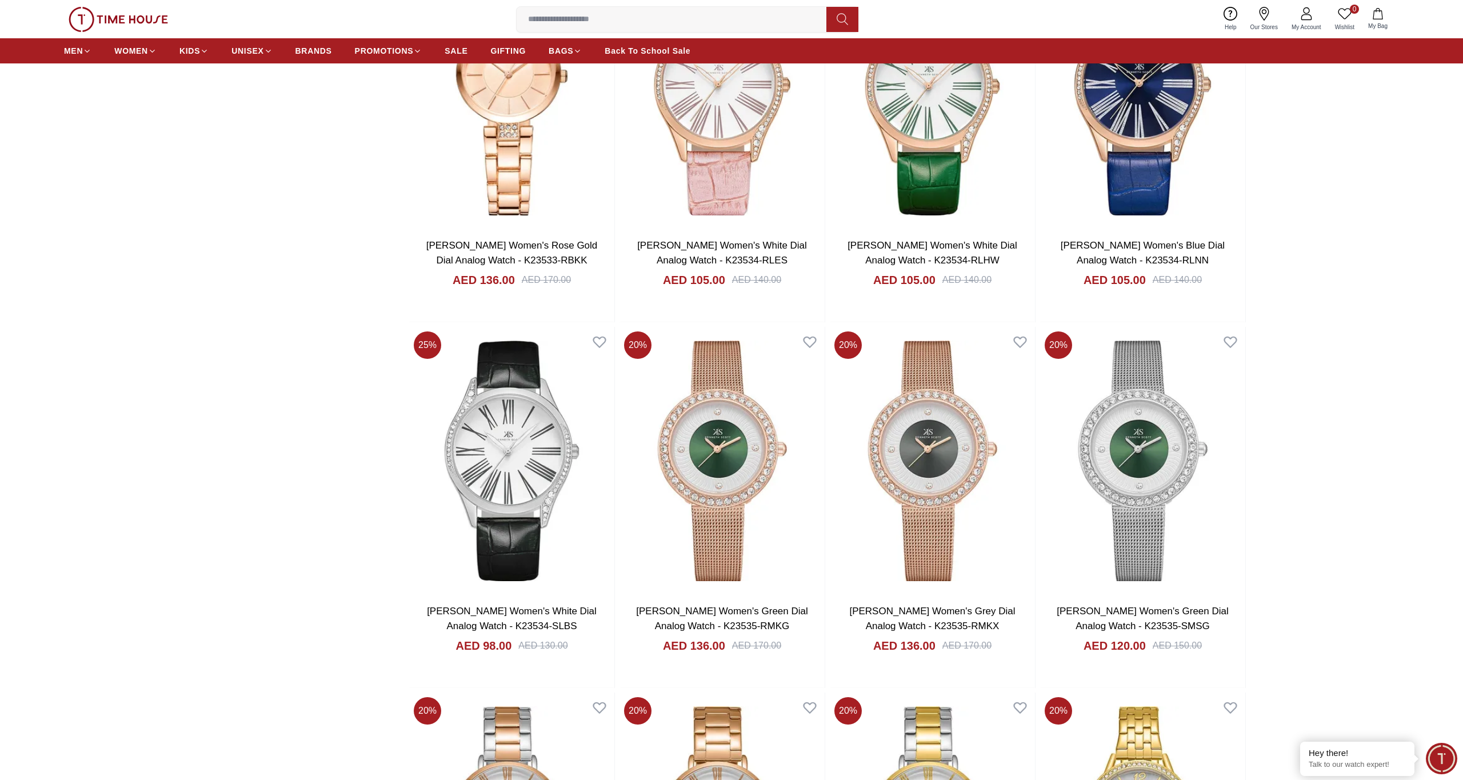
scroll to position [47345, 0]
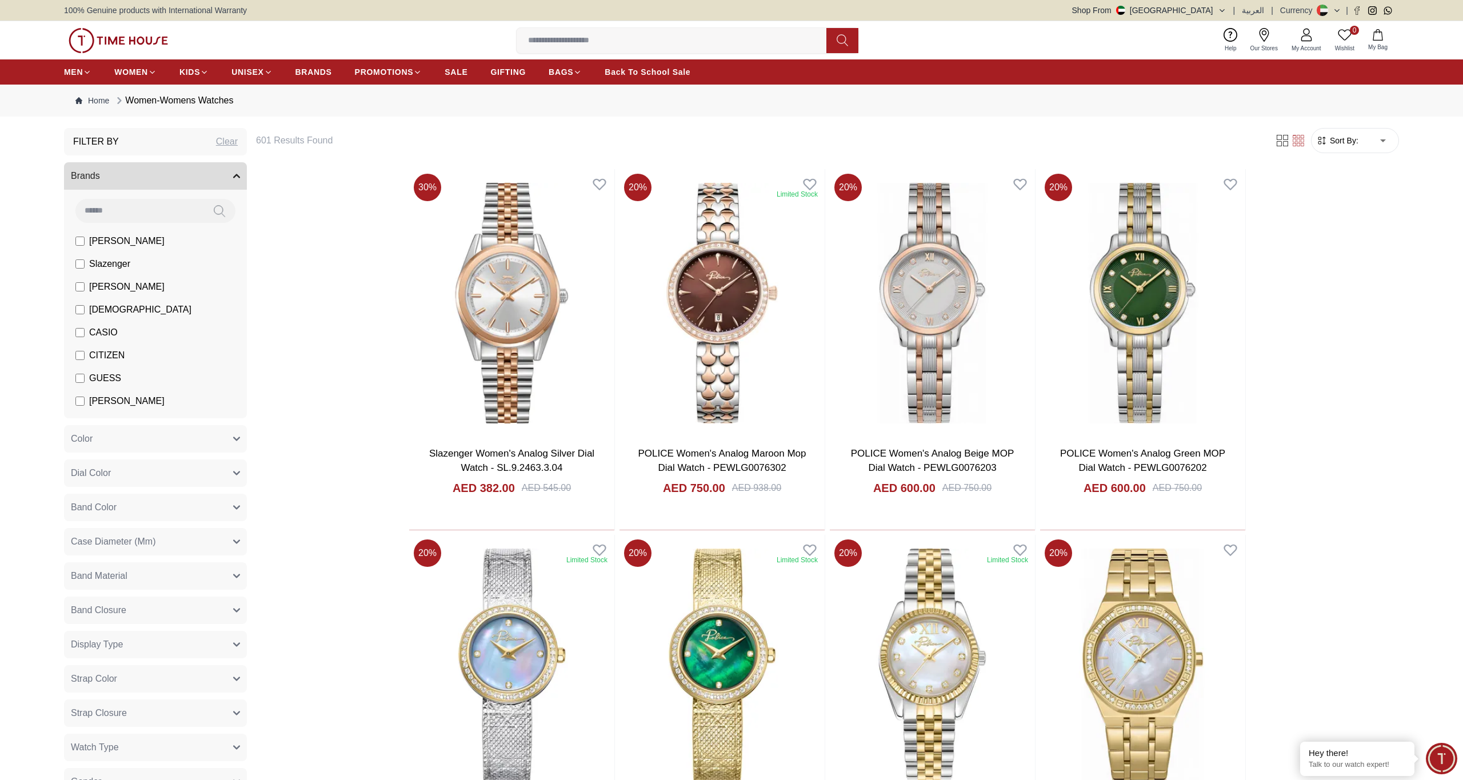
click at [1208, 8] on button "Shop From [GEOGRAPHIC_DATA]" at bounding box center [1149, 10] width 154 height 11
